Goal: Information Seeking & Learning: Find specific fact

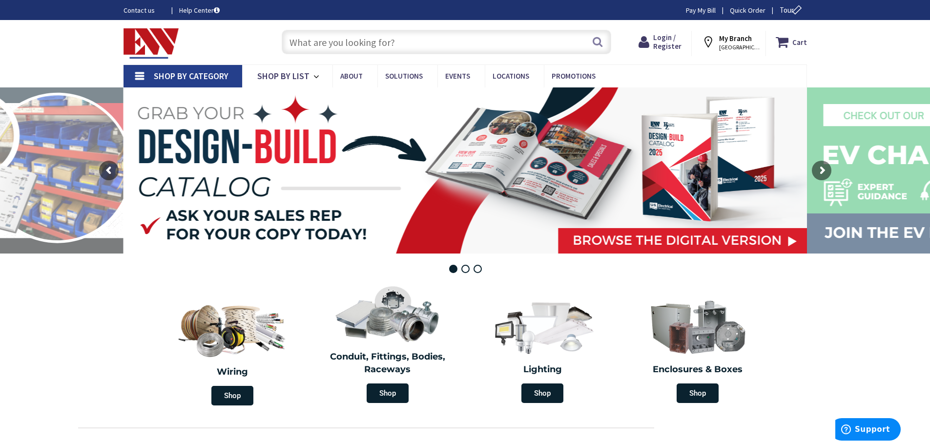
click at [320, 32] on input "text" at bounding box center [446, 42] width 329 height 24
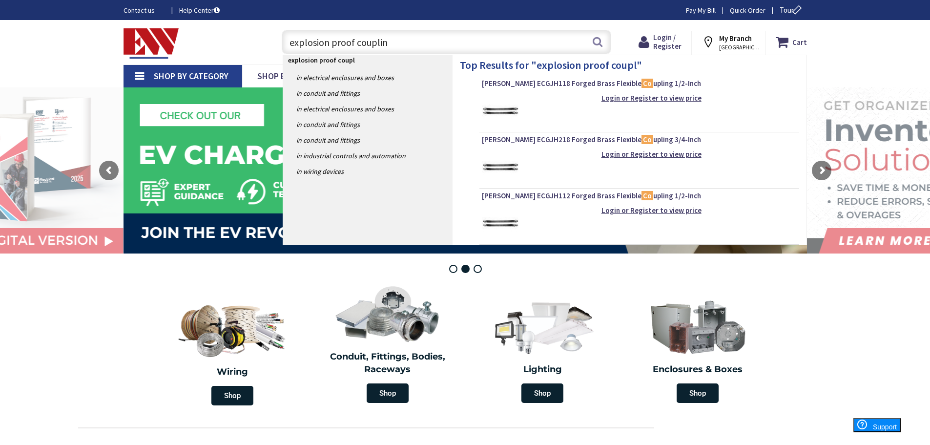
type input "explosion proof coupling"
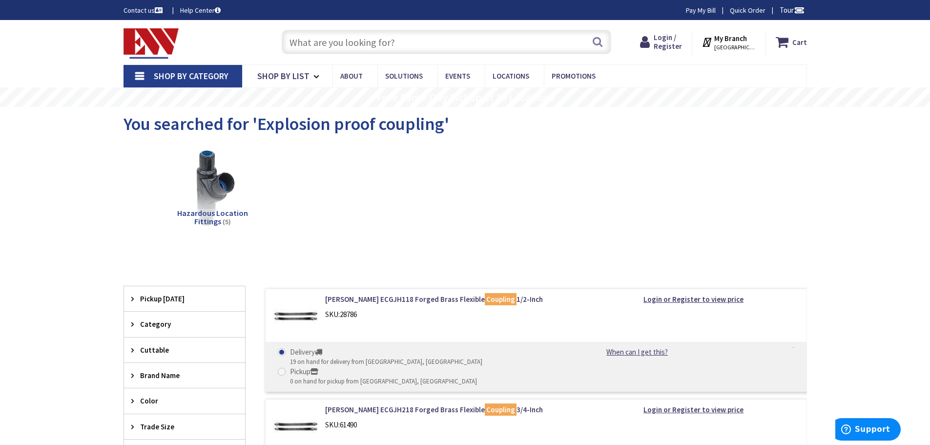
click at [352, 36] on input "text" at bounding box center [446, 42] width 329 height 24
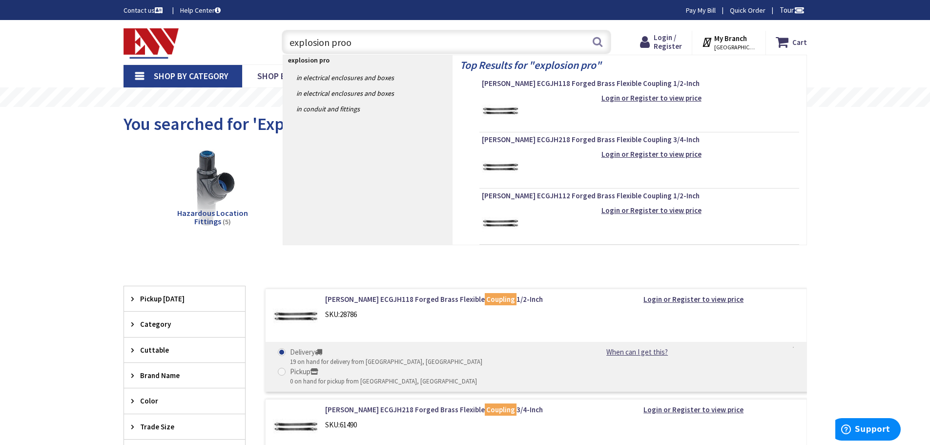
type input "explosion proof"
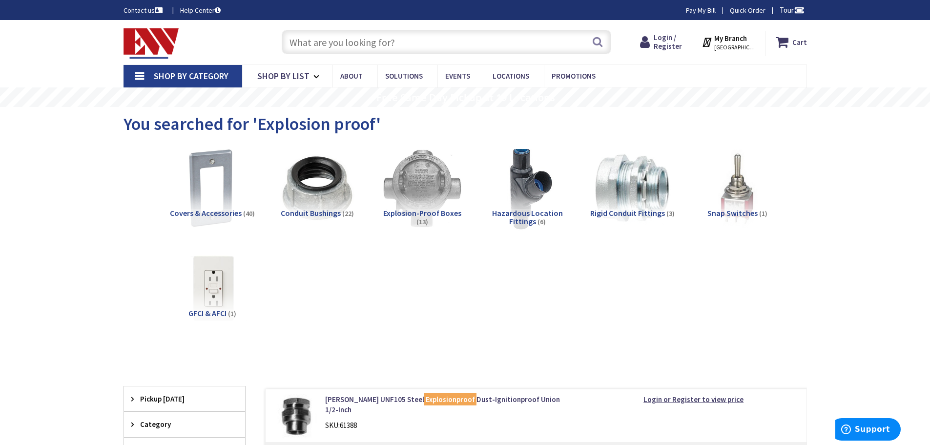
click at [533, 194] on img at bounding box center [527, 188] width 88 height 88
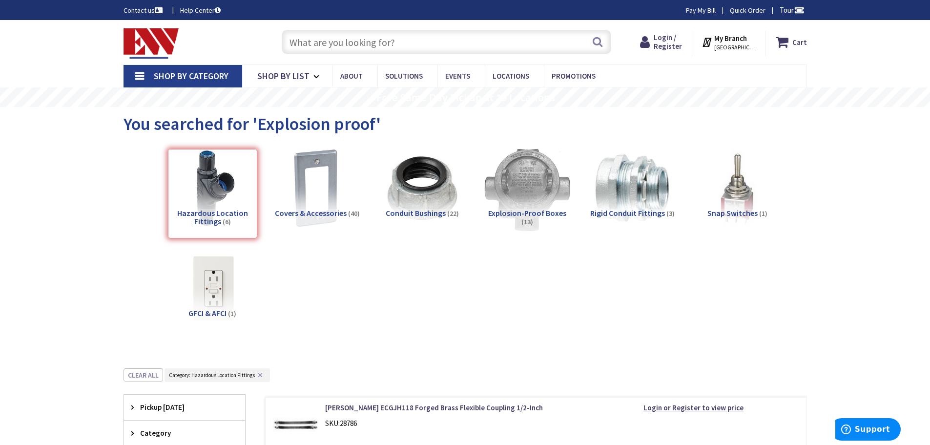
click at [531, 206] on img at bounding box center [527, 188] width 88 height 88
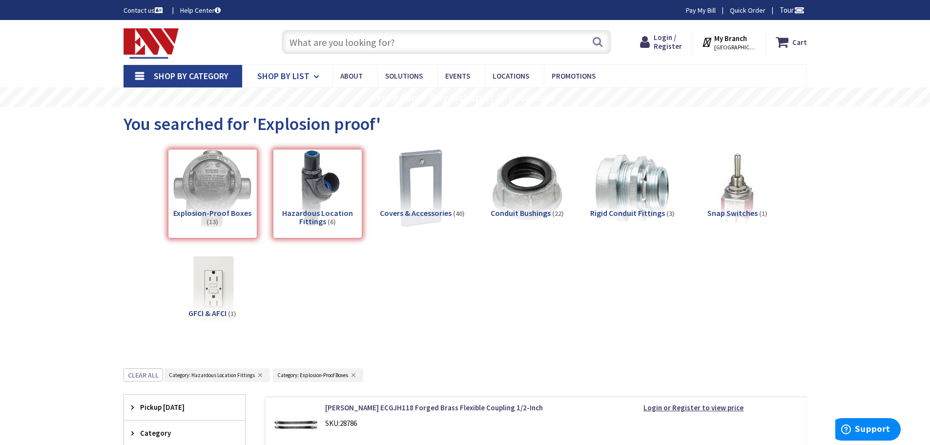
click at [287, 75] on span "Shop By List" at bounding box center [283, 75] width 52 height 11
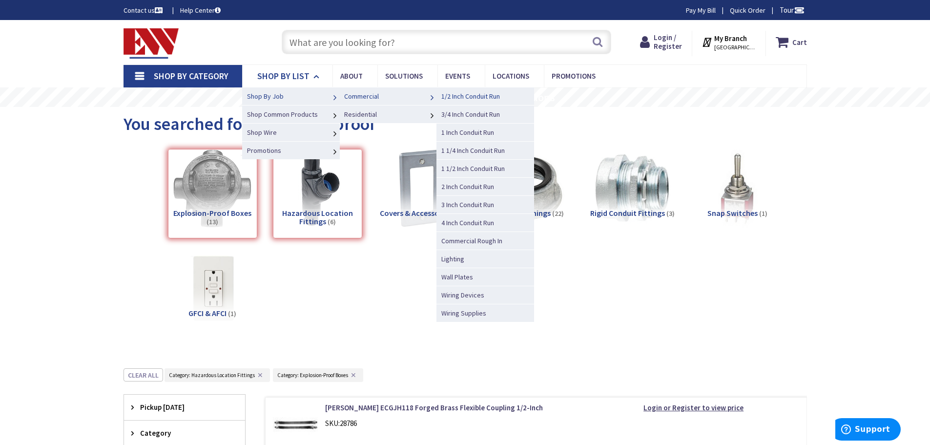
click at [474, 97] on span "1/2 Inch Conduit Run" at bounding box center [470, 96] width 59 height 9
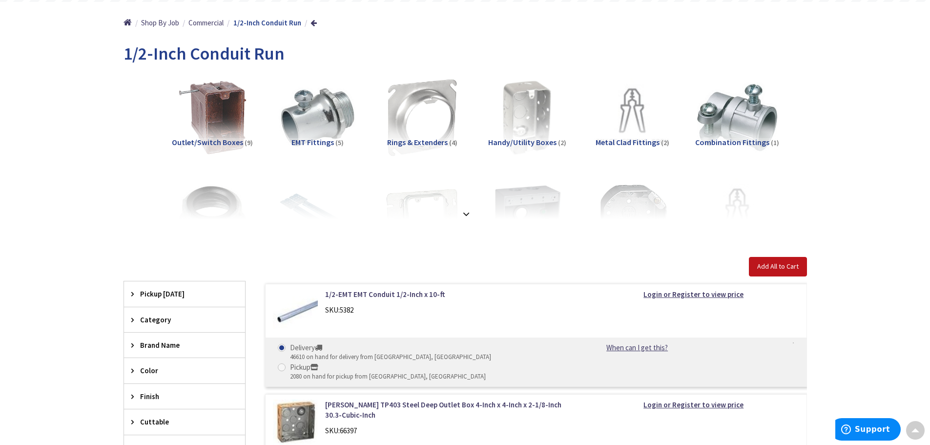
drag, startPoint x: 0, startPoint y: 0, endPoint x: 934, endPoint y: 121, distance: 941.5
click at [473, 212] on div at bounding box center [465, 191] width 635 height 54
click at [470, 211] on strong at bounding box center [466, 212] width 12 height 11
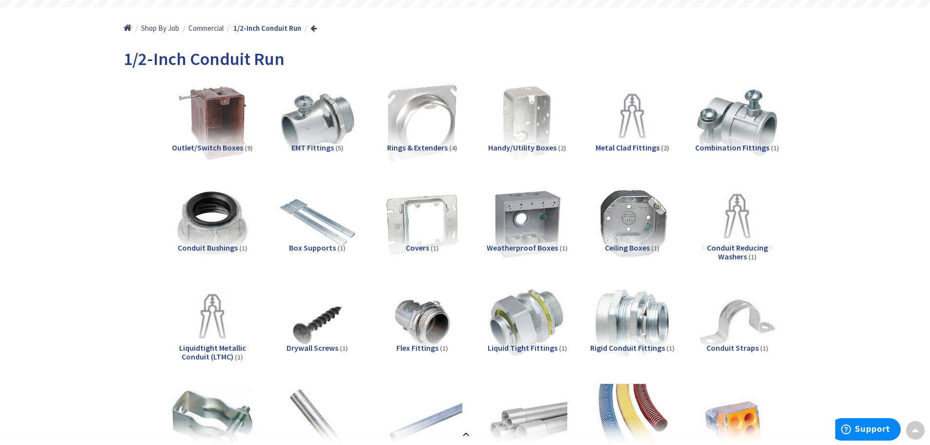
scroll to position [0, 0]
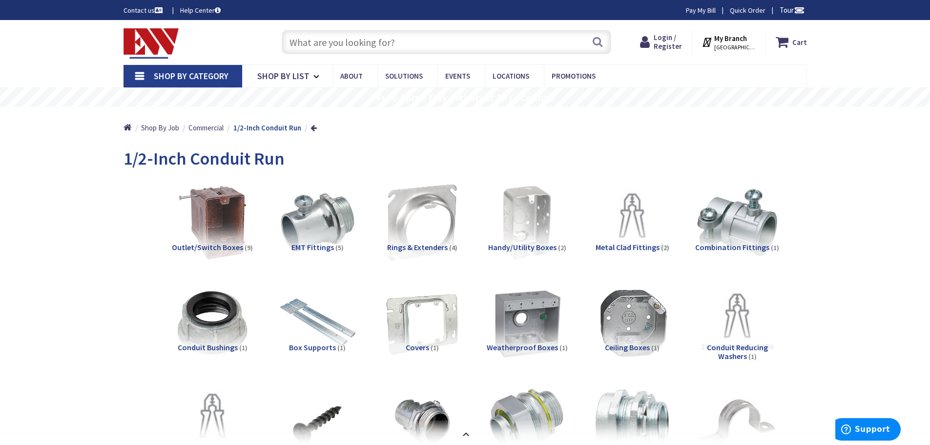
click at [468, 42] on input "text" at bounding box center [446, 42] width 329 height 24
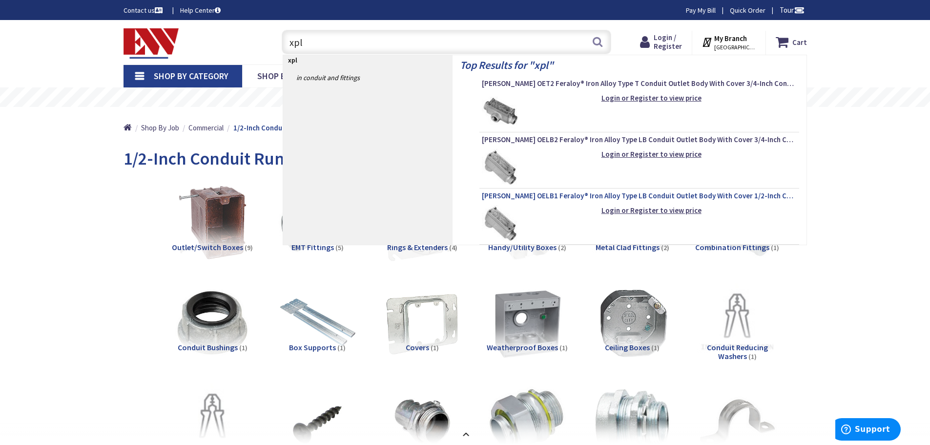
type input "xpl"
click at [723, 193] on span "Crouse-Hinds OELB1 Feraloy® Iron Alloy Type LB Conduit Outlet Body With Cover 1…" at bounding box center [639, 196] width 315 height 10
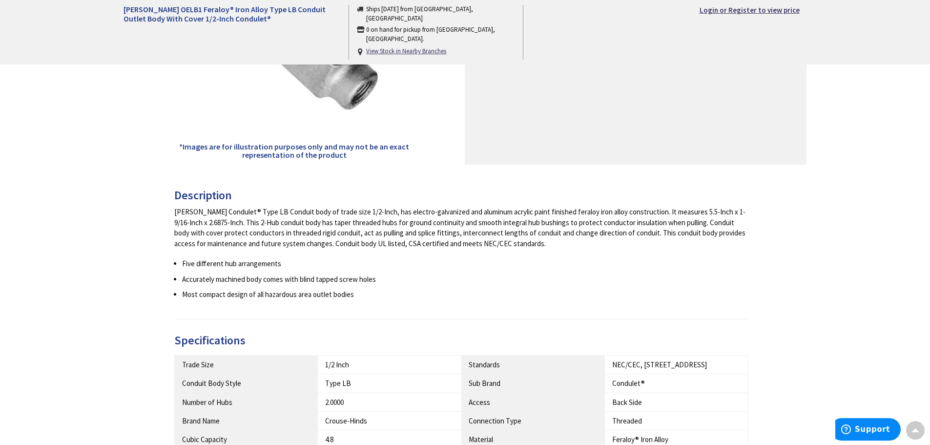
scroll to position [254, 0]
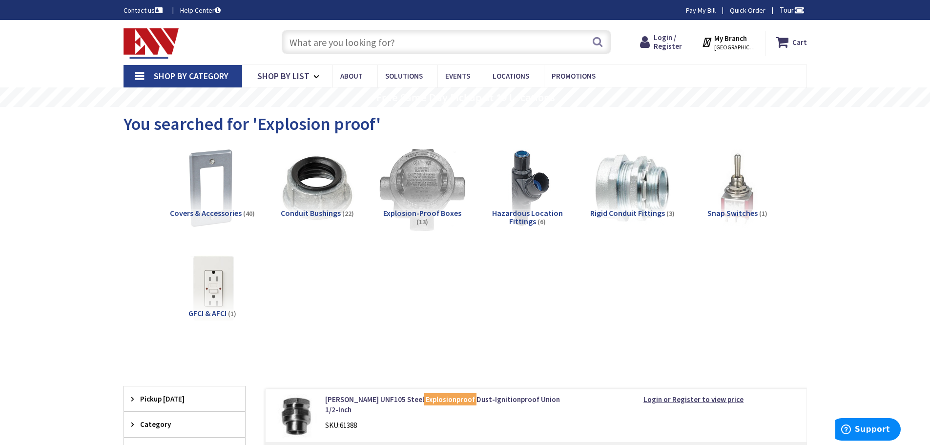
click at [411, 188] on img at bounding box center [422, 188] width 88 height 88
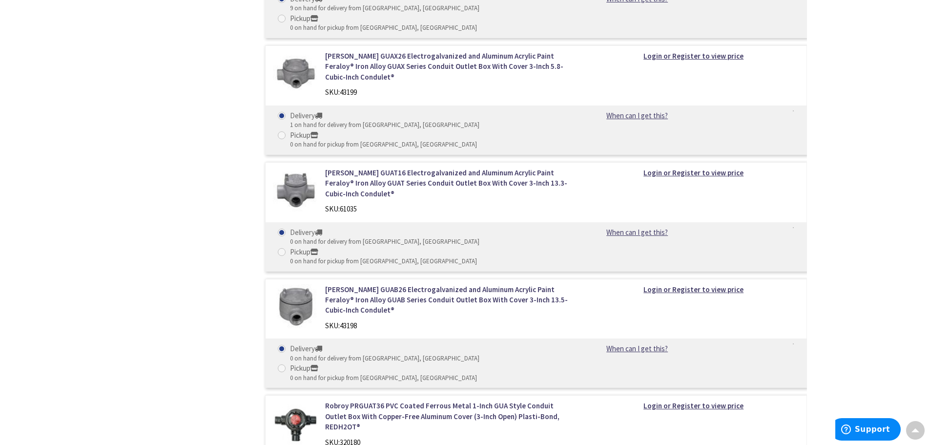
scroll to position [1168, 0]
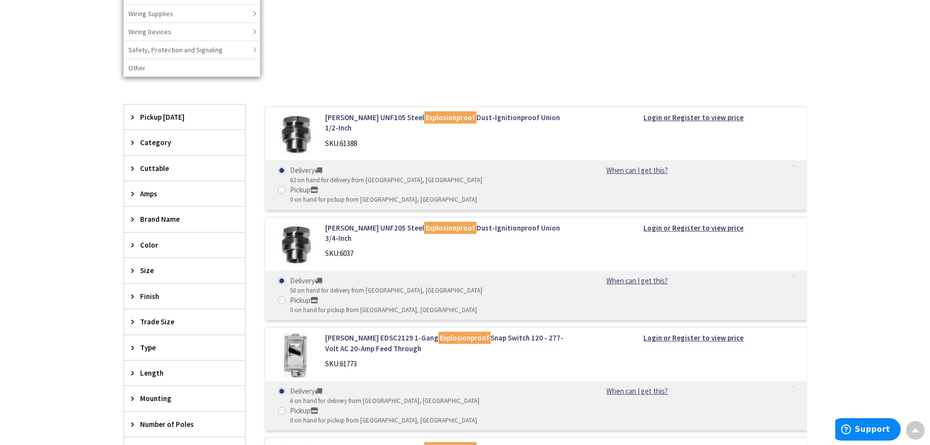
scroll to position [267, 0]
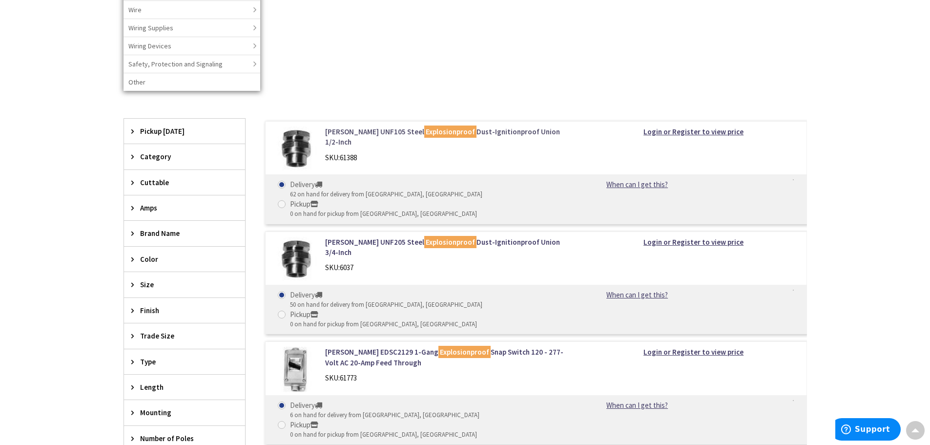
click at [381, 136] on link "Crouse-Hinds UNF105 Steel Explosionproof Dust-Ignitionproof Union 1/2-Inch" at bounding box center [449, 136] width 248 height 21
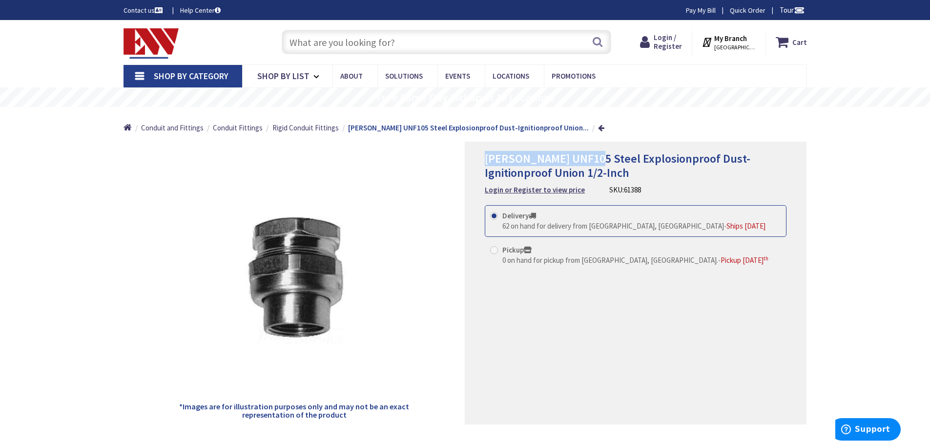
drag, startPoint x: 487, startPoint y: 160, endPoint x: 594, endPoint y: 161, distance: 107.9
click at [594, 161] on span "Crouse-Hinds UNF105 Steel Explosionproof Dust-Ignitionproof Union 1/2-Inch" at bounding box center [618, 165] width 266 height 29
copy span "Crouse-Hinds UNF105"
click at [501, 44] on input "text" at bounding box center [446, 42] width 329 height 24
paste input "UNF105 SS"
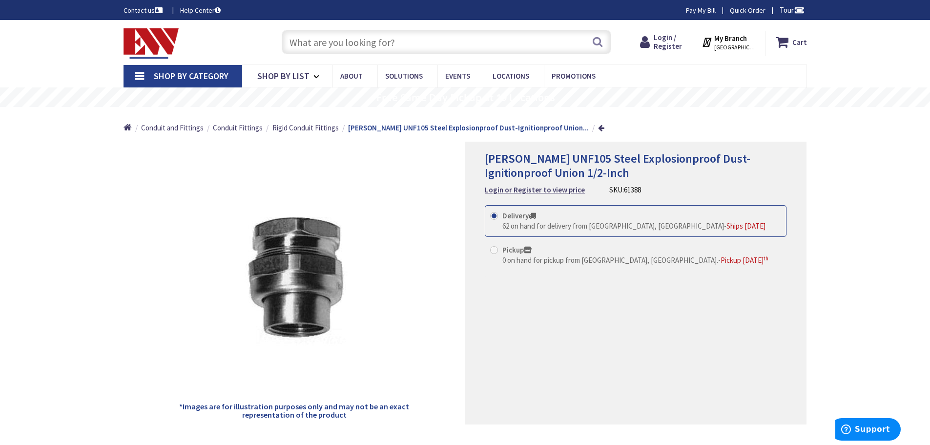
type input "UNF105 SS"
